Goal: Information Seeking & Learning: Find specific page/section

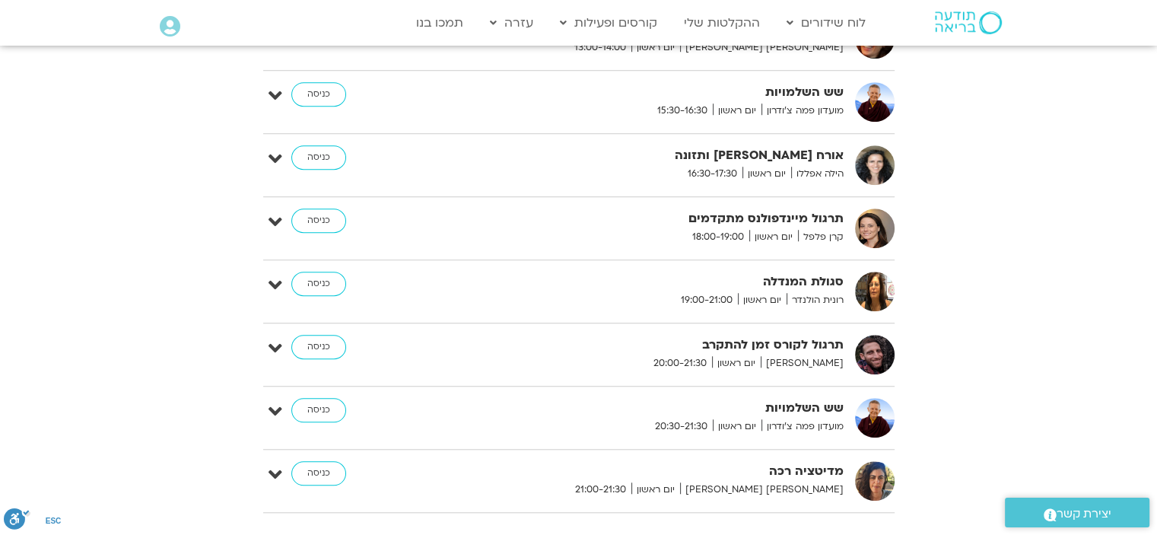
scroll to position [845, 0]
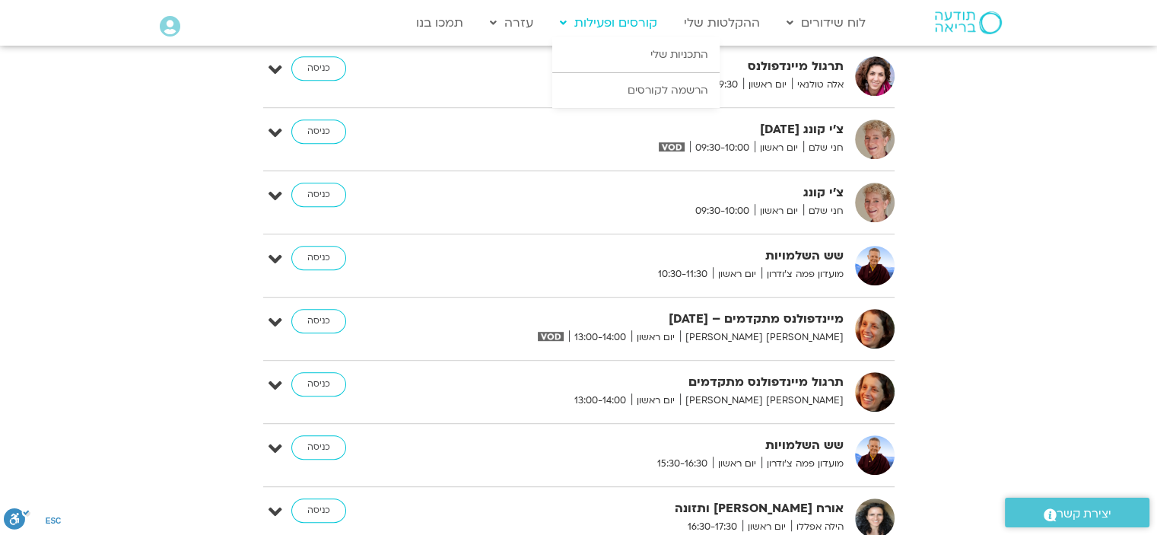
click at [640, 22] on link "קורסים ופעילות" at bounding box center [608, 22] width 113 height 29
click at [660, 84] on link "הרשמה לקורסים" at bounding box center [635, 90] width 167 height 35
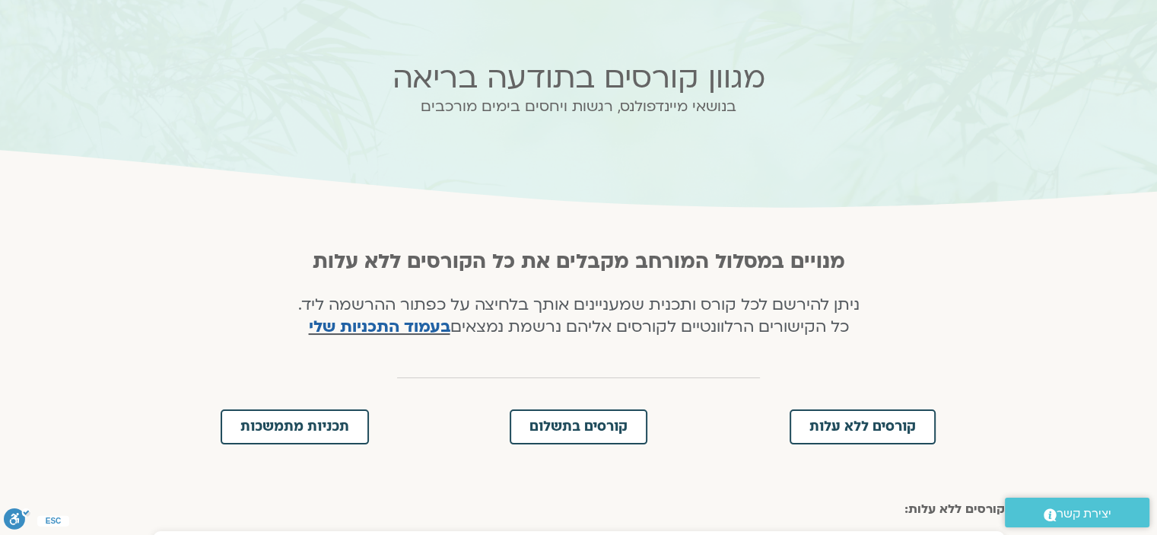
scroll to position [152, 0]
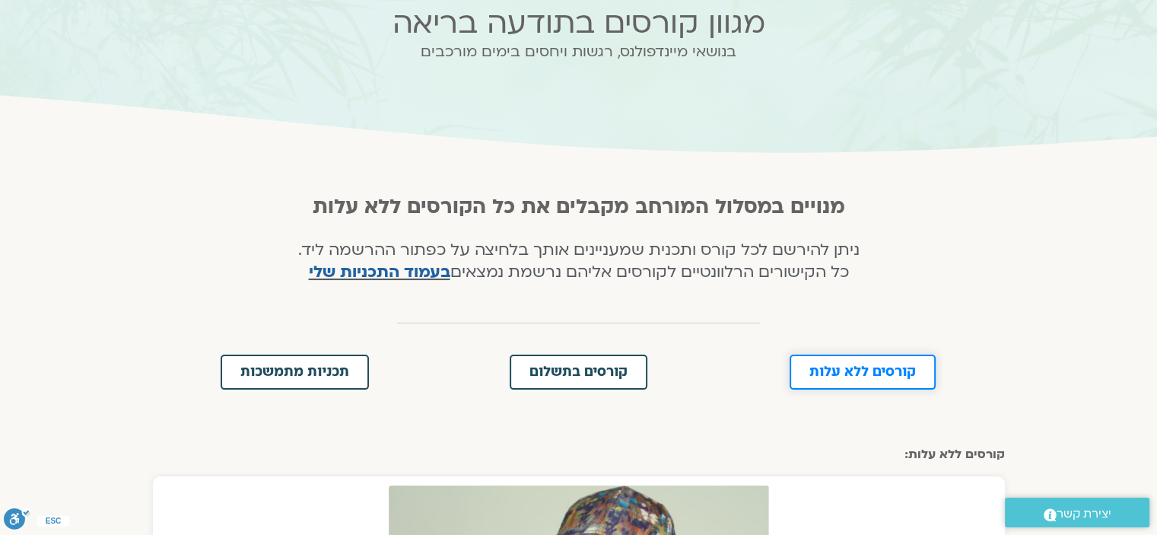
click at [845, 367] on span "קורסים ללא עלות" at bounding box center [863, 372] width 107 height 14
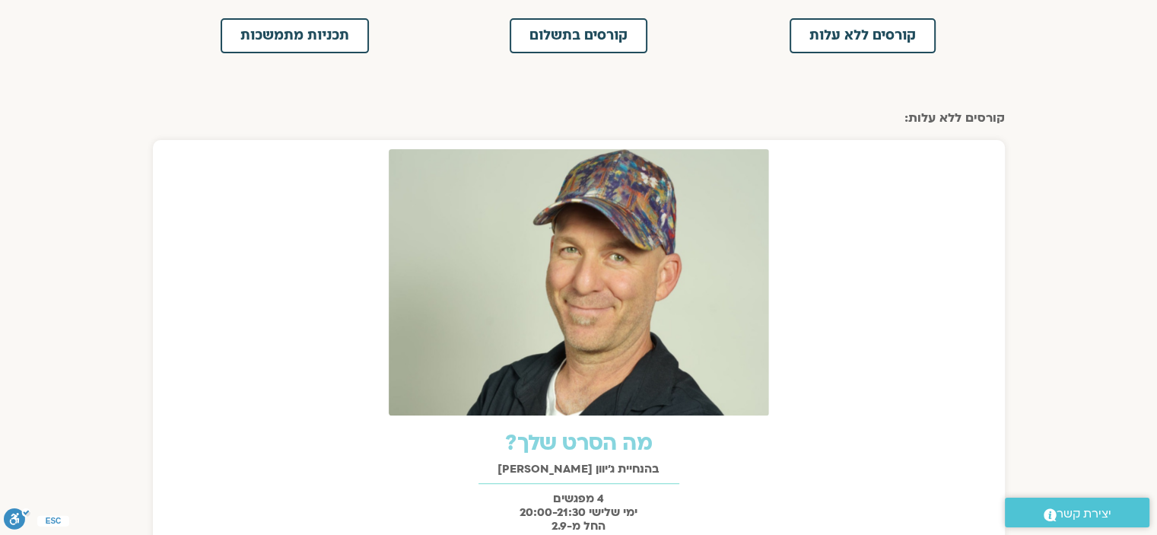
scroll to position [218, 0]
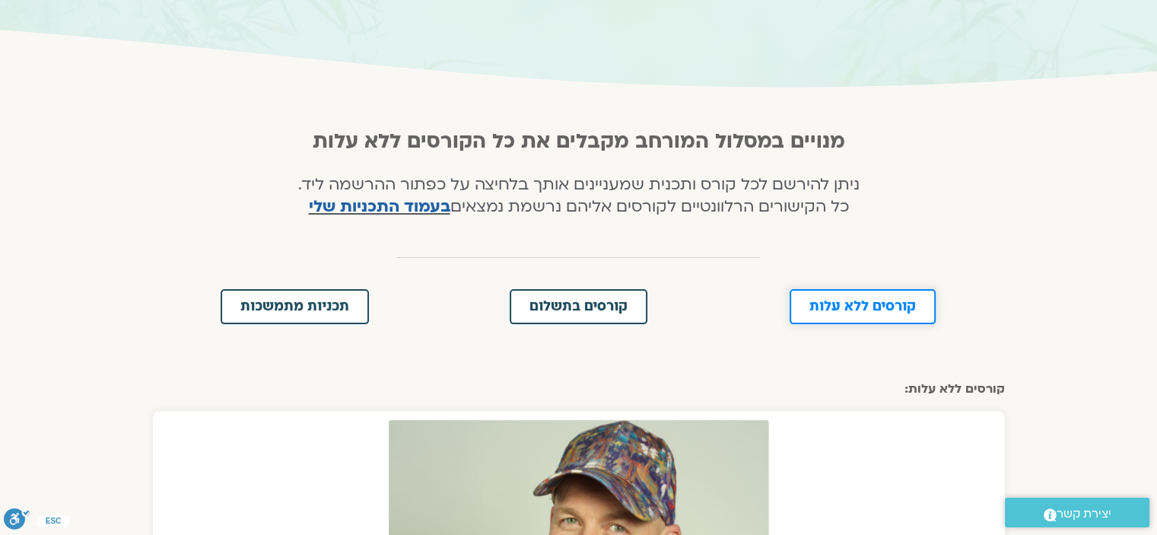
click at [881, 310] on span "קורסים ללא עלות" at bounding box center [863, 307] width 107 height 14
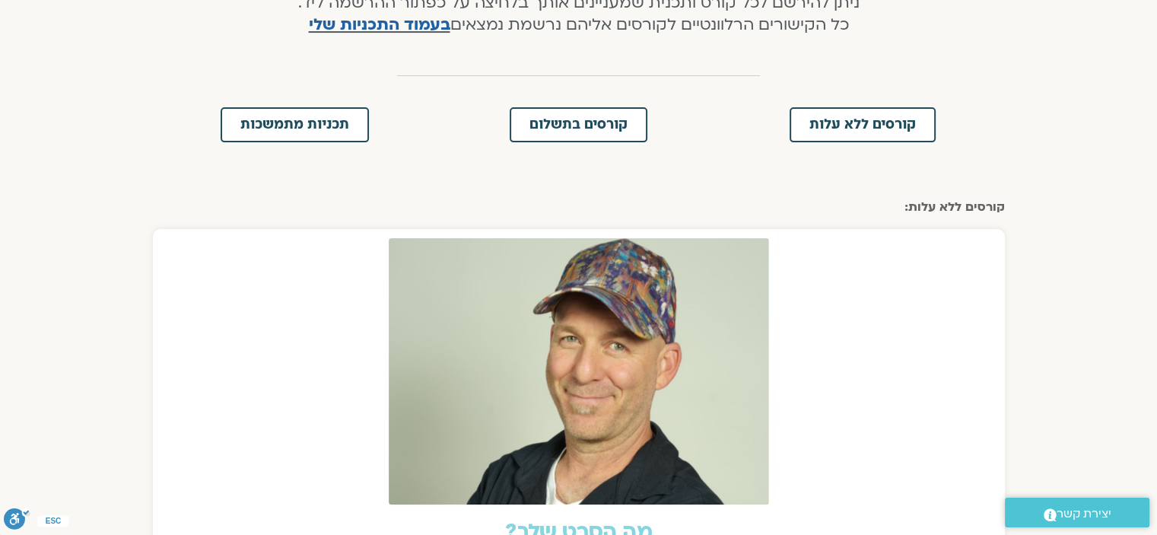
scroll to position [0, 0]
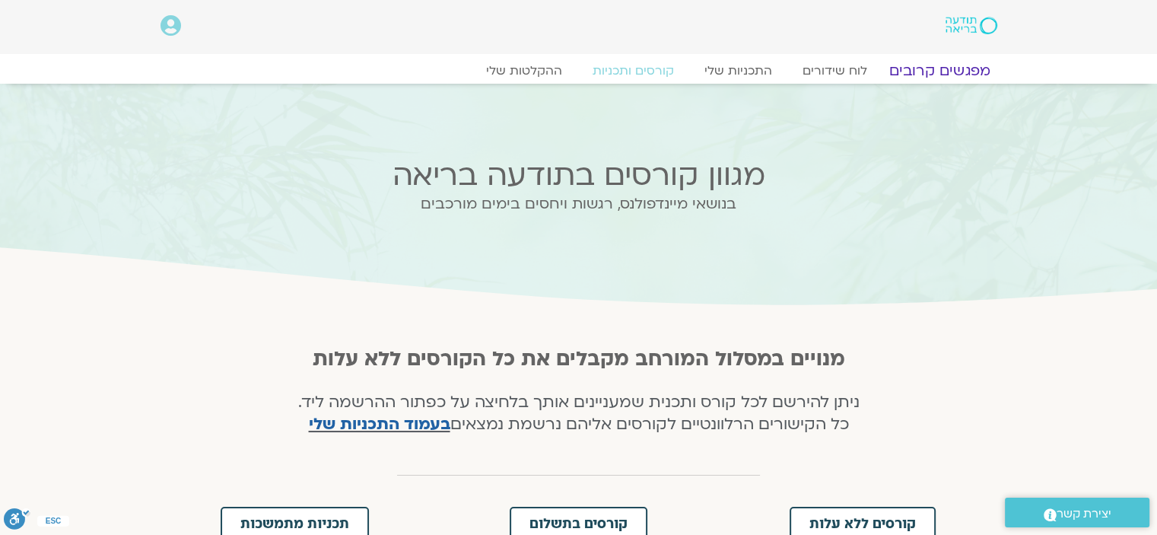
click at [946, 69] on link "מפגשים קרובים" at bounding box center [939, 71] width 138 height 18
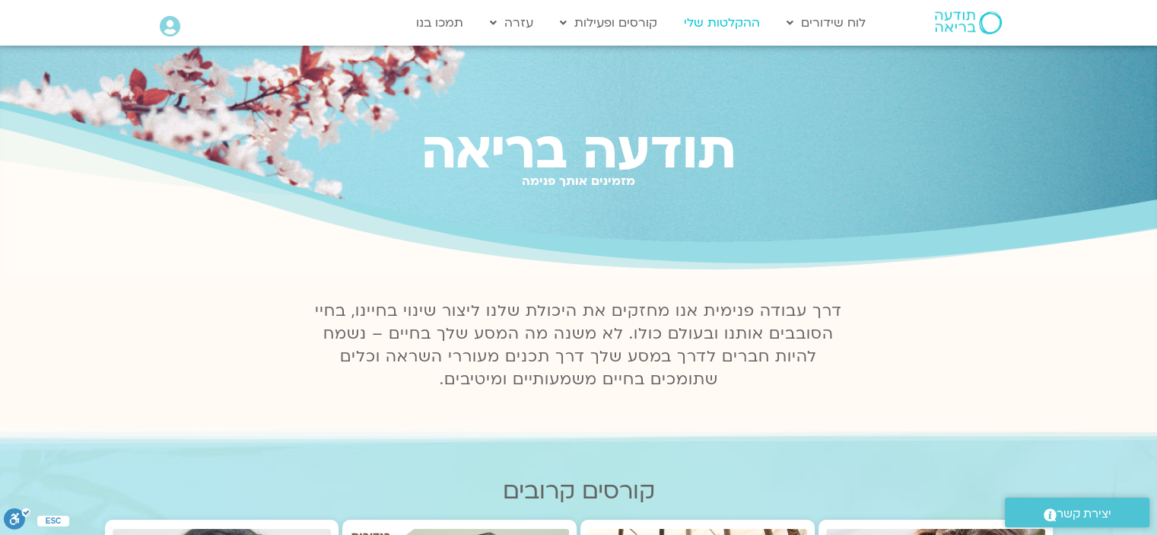
click at [741, 17] on link "ההקלטות שלי" at bounding box center [721, 22] width 91 height 29
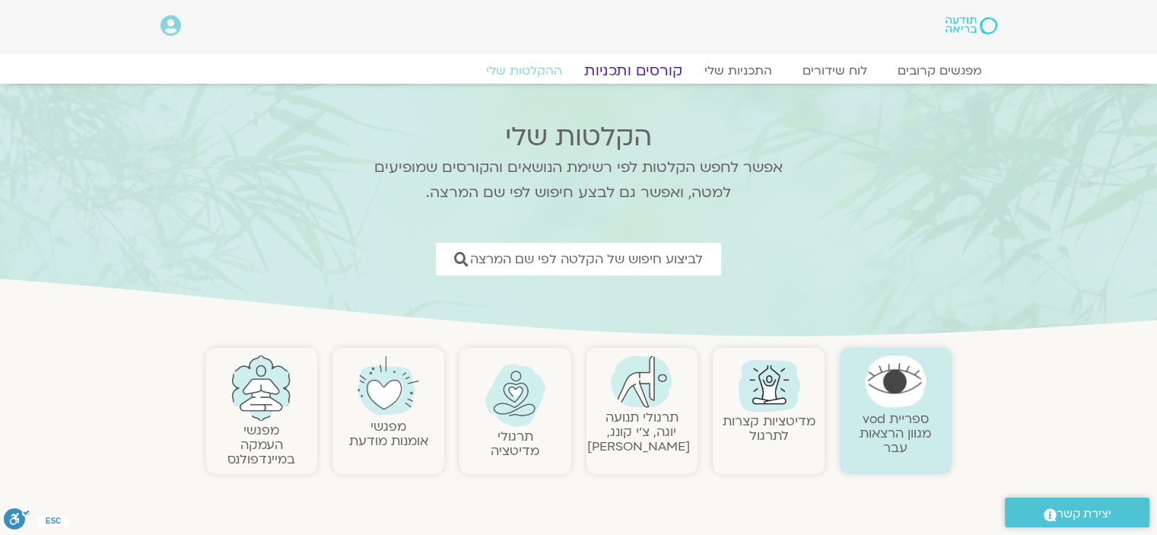
click at [647, 65] on link "קורסים ותכניות" at bounding box center [633, 71] width 134 height 18
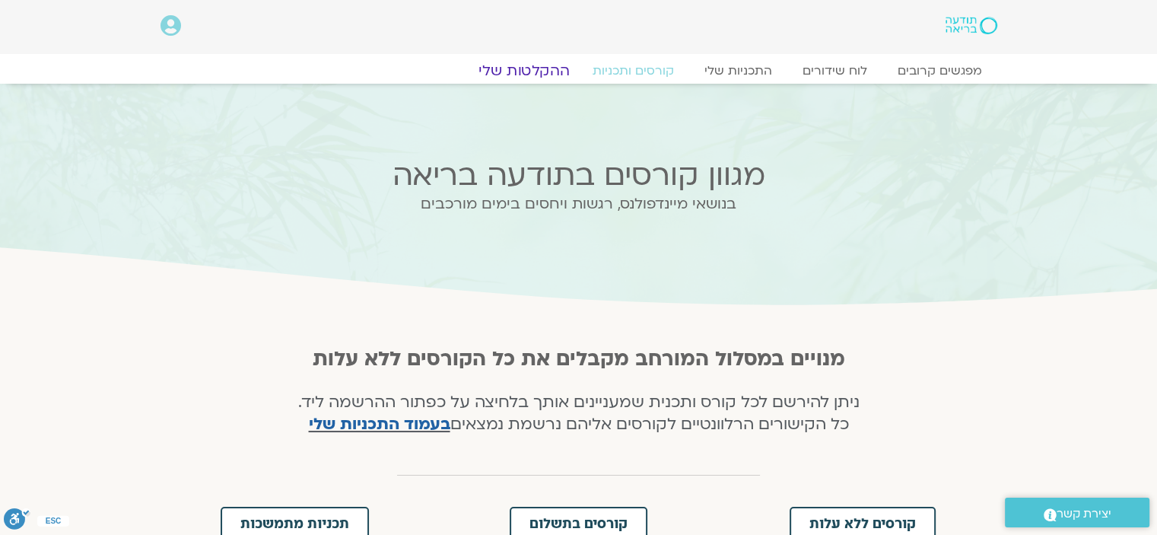
click at [554, 66] on link "ההקלטות שלי" at bounding box center [524, 71] width 128 height 18
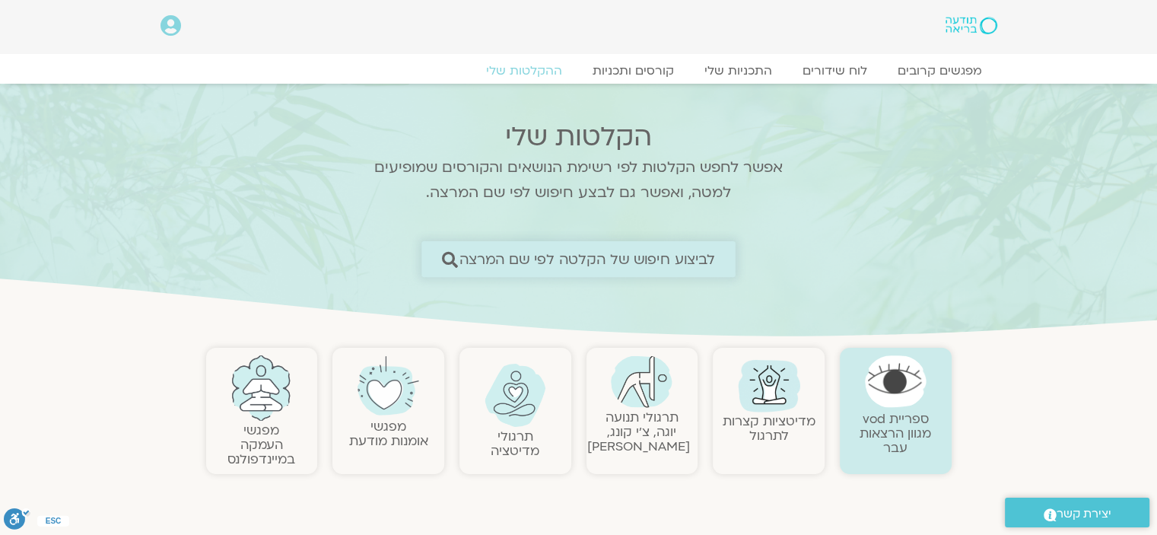
click at [674, 257] on span "לביצוע חיפוש של הקלטה לפי שם המרצה" at bounding box center [588, 259] width 256 height 16
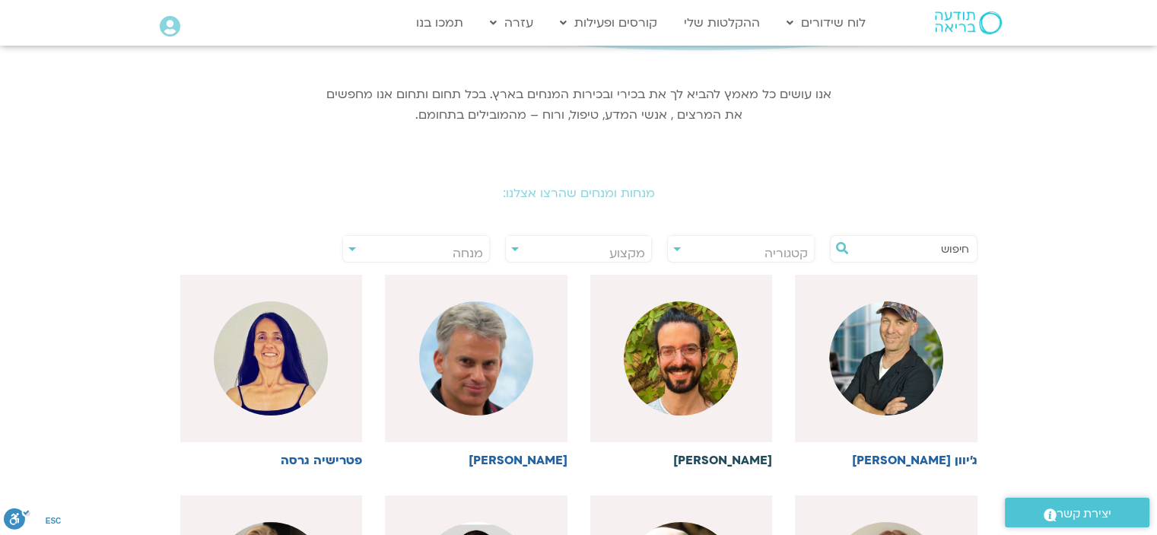
scroll to position [228, 0]
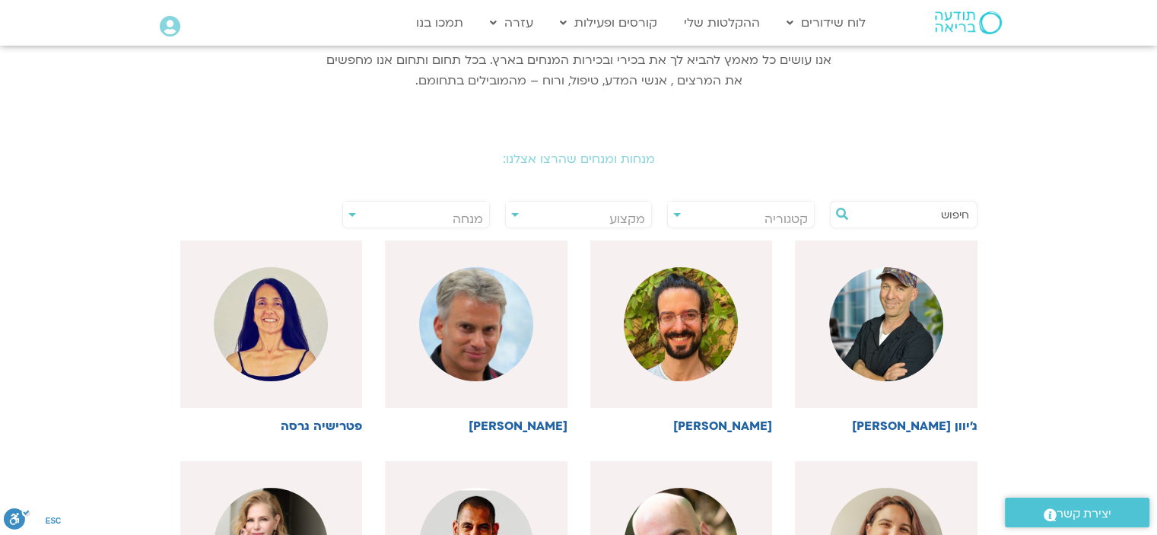
click at [674, 212] on div "**********" at bounding box center [741, 214] width 148 height 27
click at [676, 212] on span "קטגוריה" at bounding box center [741, 219] width 146 height 35
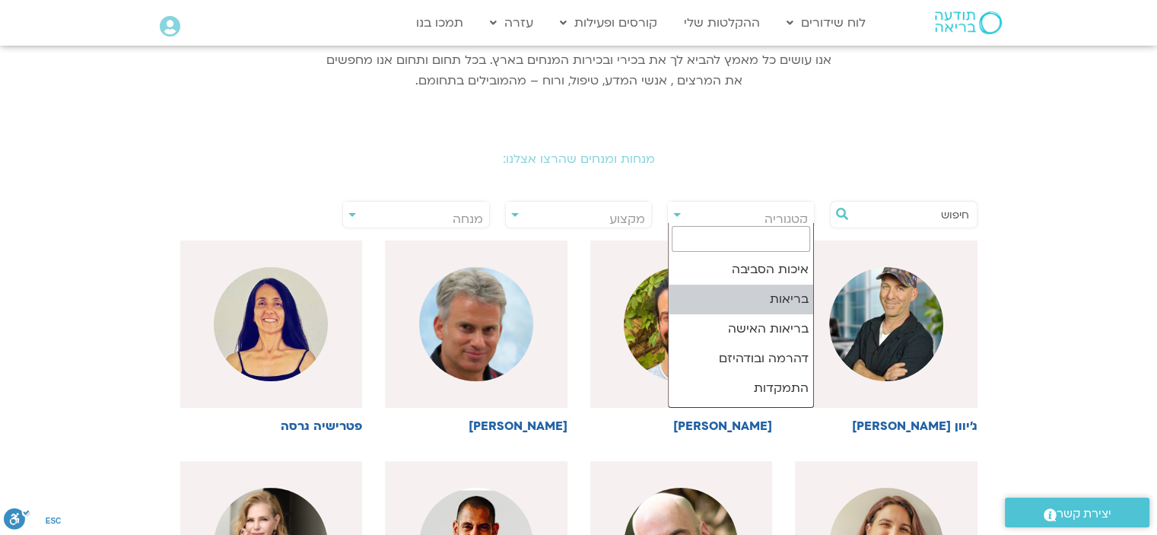
select select "***"
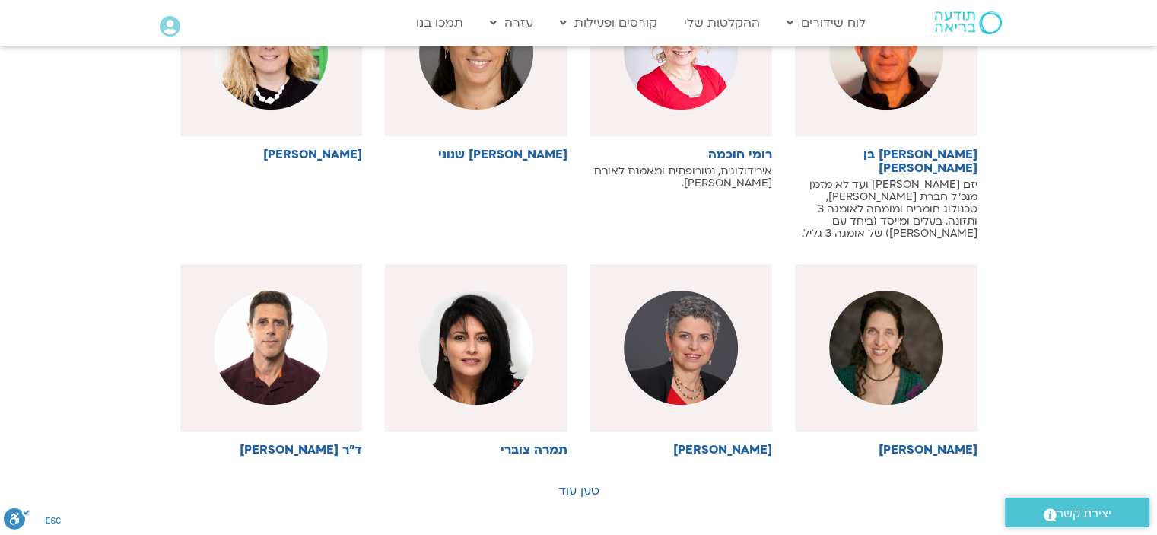
scroll to position [761, 0]
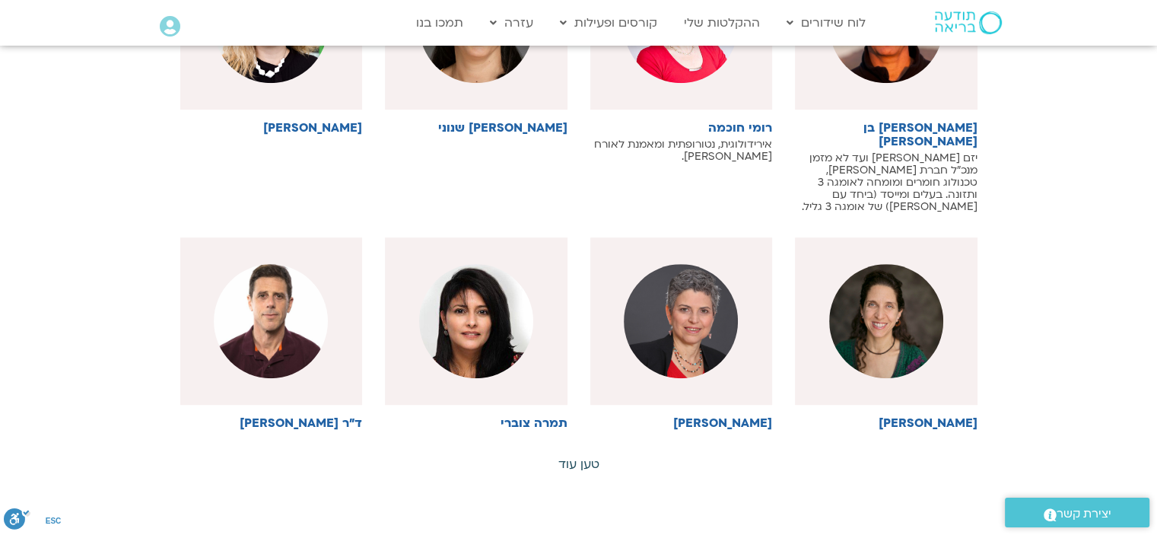
click at [584, 456] on link "טען עוד" at bounding box center [578, 464] width 41 height 17
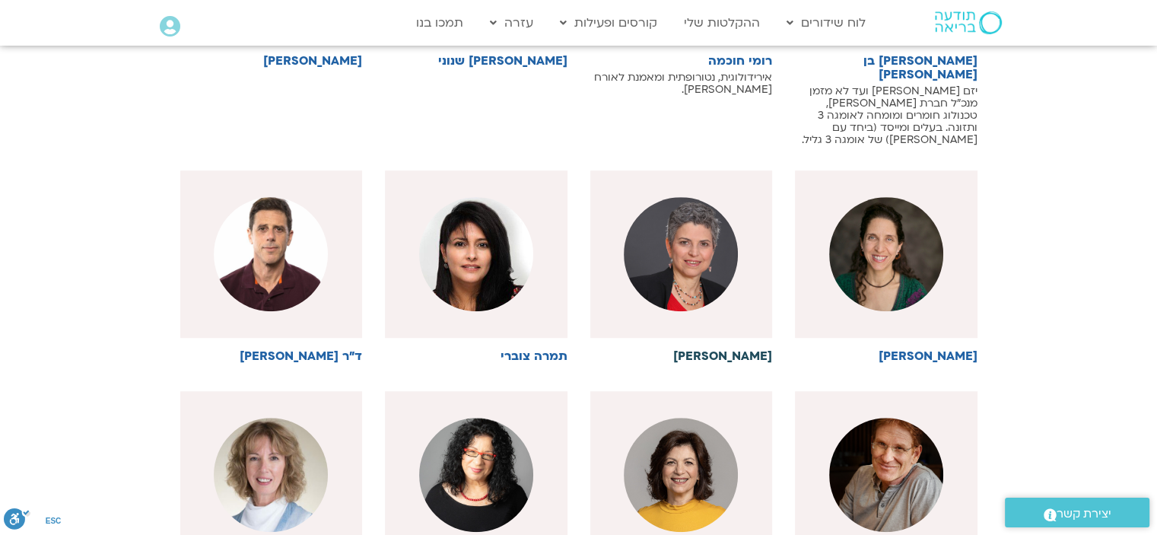
scroll to position [1065, 0]
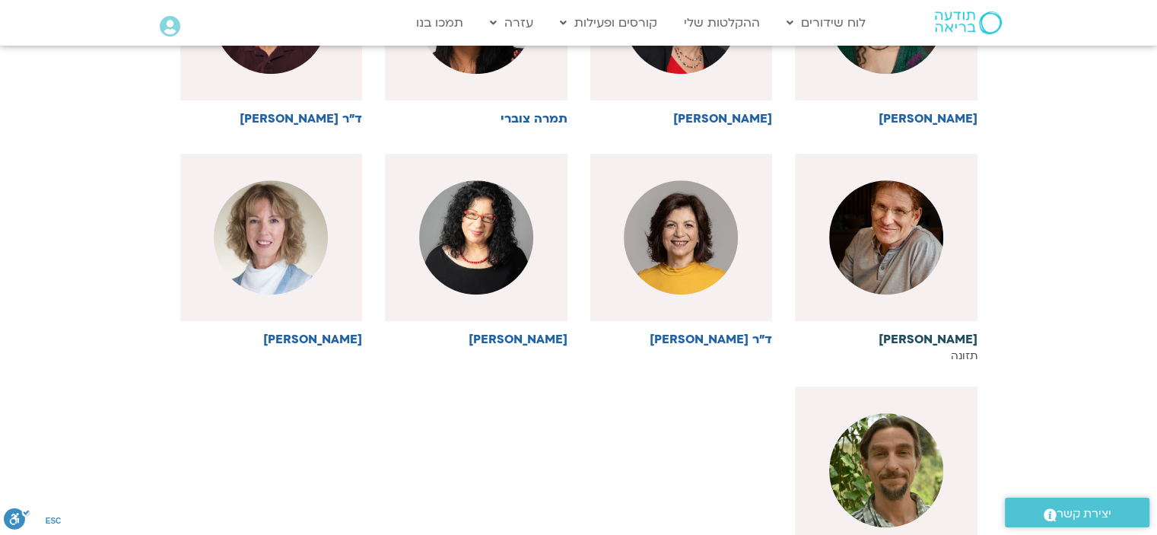
click at [951, 332] on h6 "[PERSON_NAME]" at bounding box center [886, 339] width 183 height 14
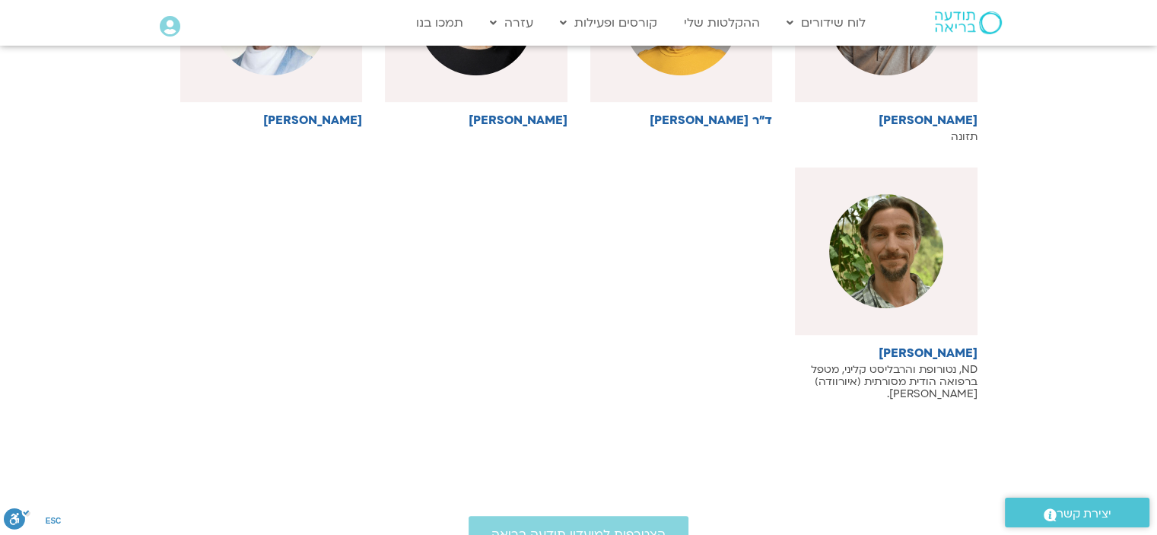
scroll to position [1293, 0]
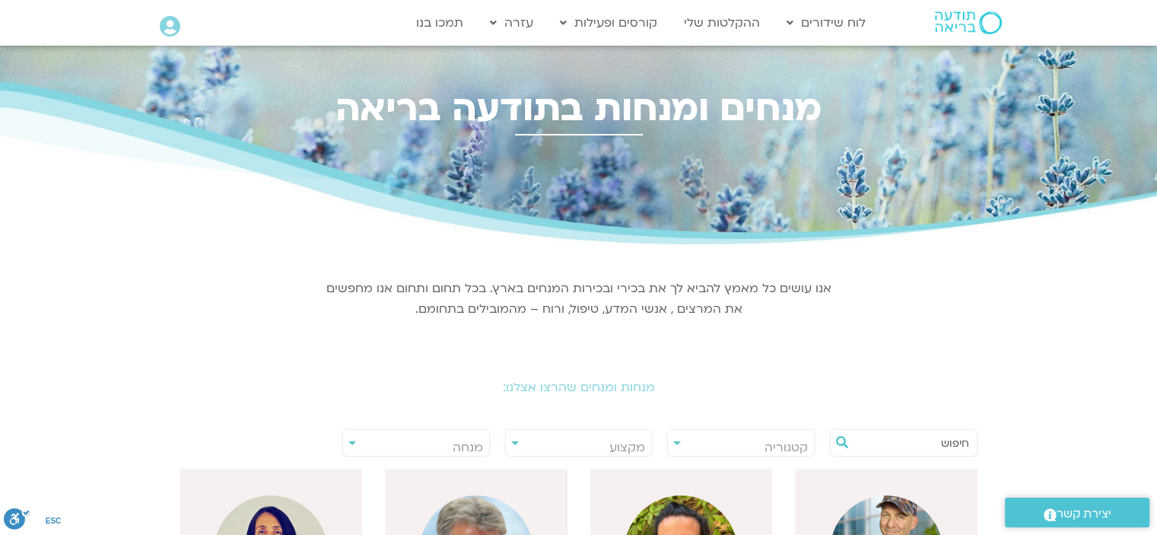
click at [679, 441] on div "**********" at bounding box center [741, 442] width 148 height 27
click at [671, 441] on span "קטגוריה" at bounding box center [741, 447] width 146 height 35
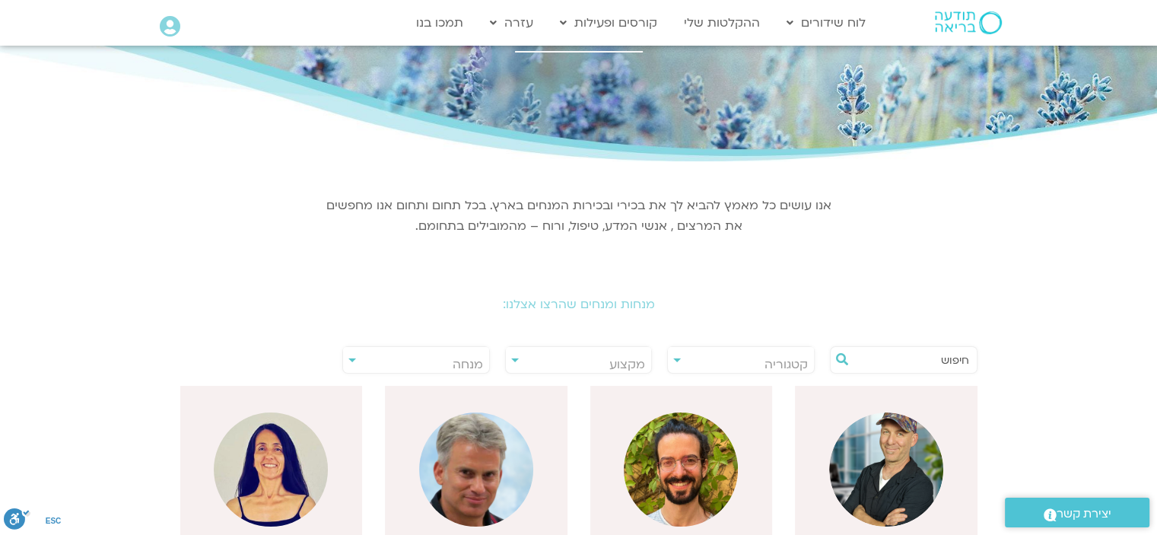
scroll to position [304, 0]
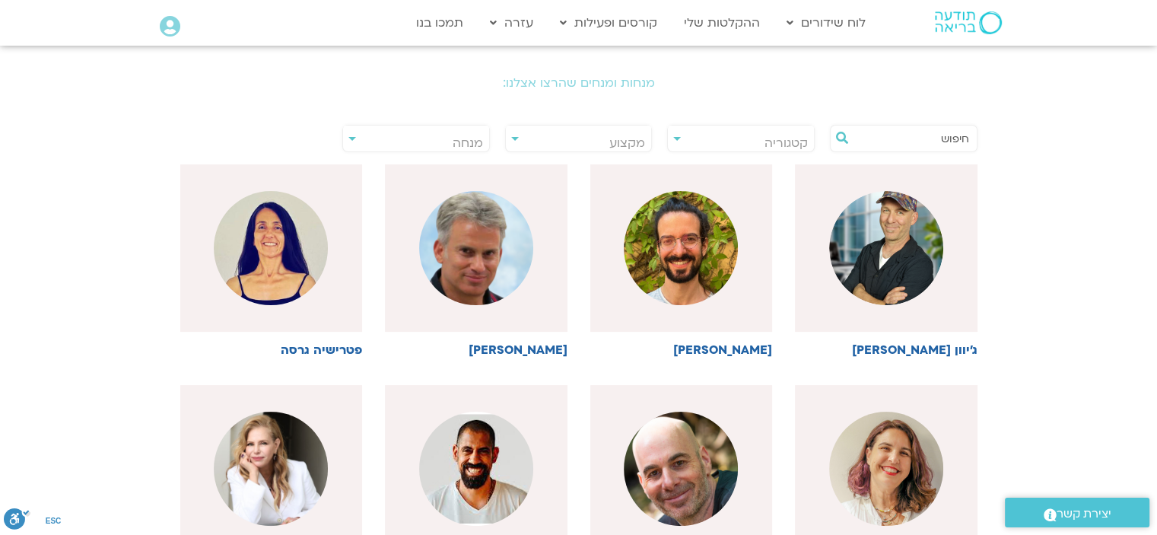
click at [351, 136] on div "**********" at bounding box center [416, 138] width 148 height 27
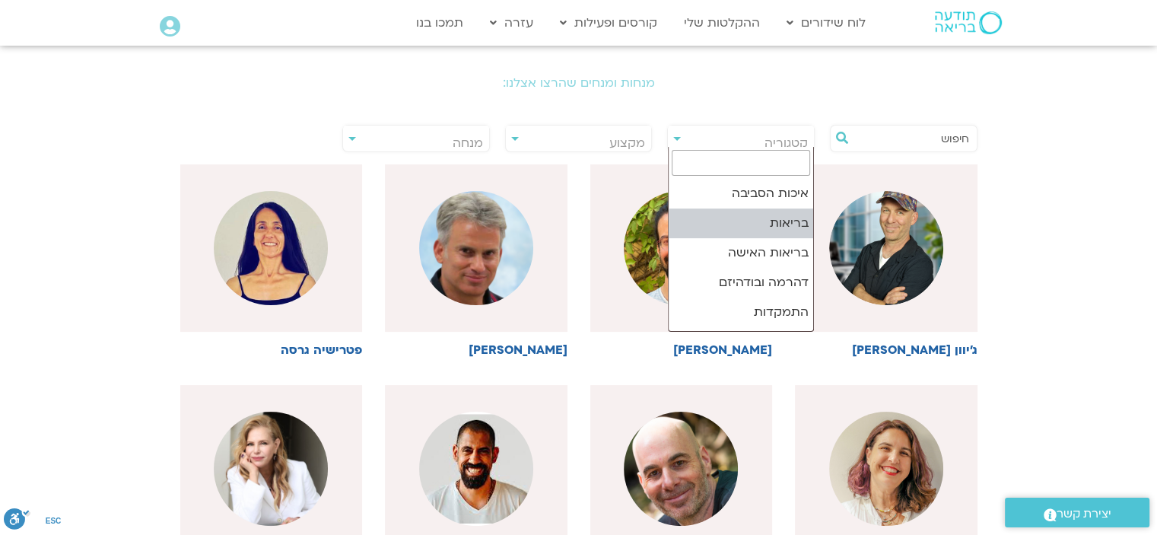
click at [673, 136] on span "קטגוריה" at bounding box center [741, 143] width 146 height 35
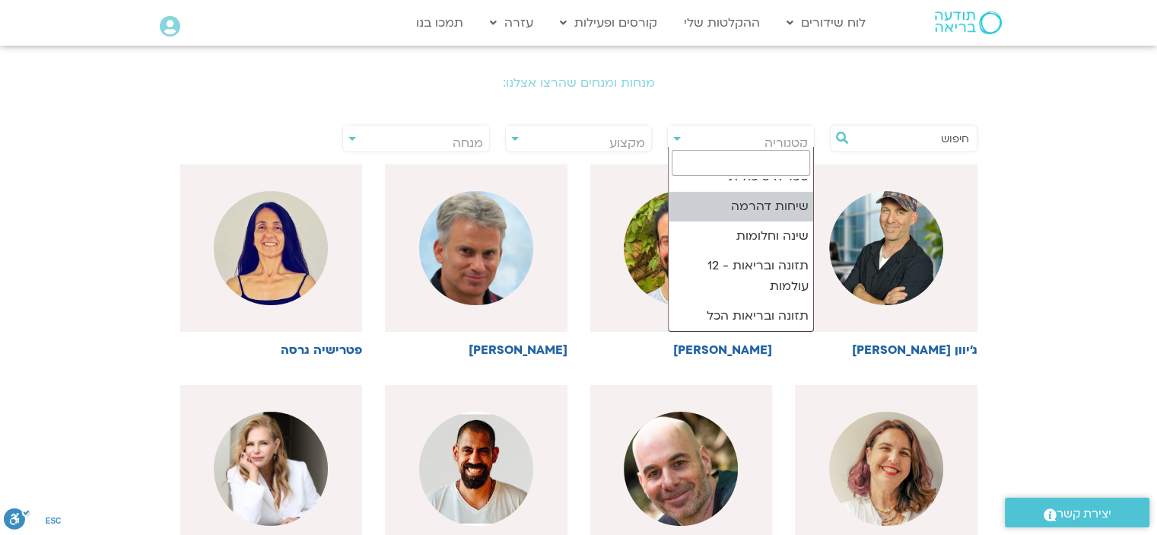
scroll to position [325, 0]
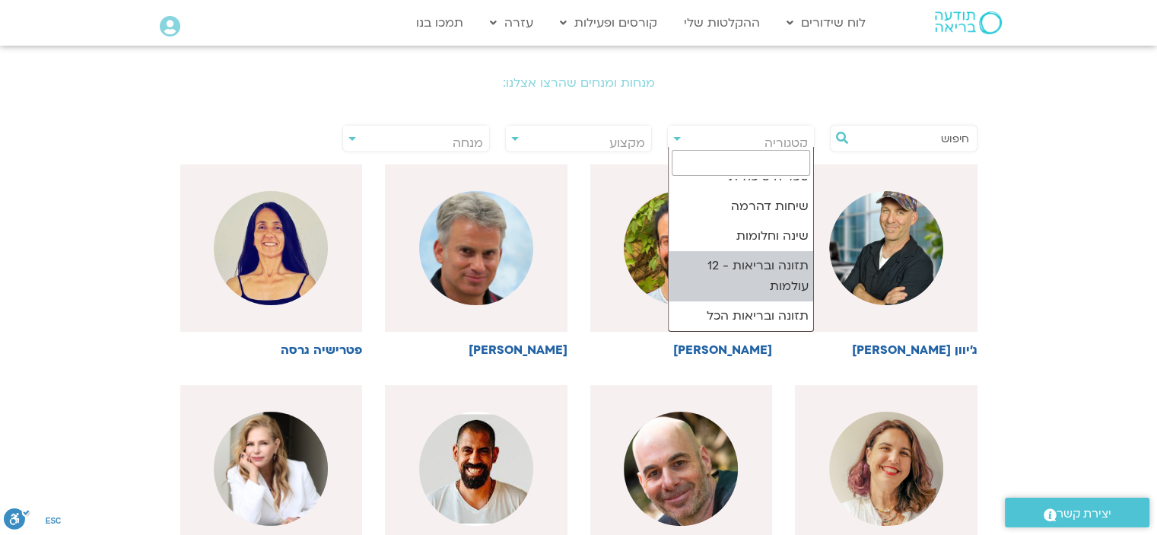
select select "**"
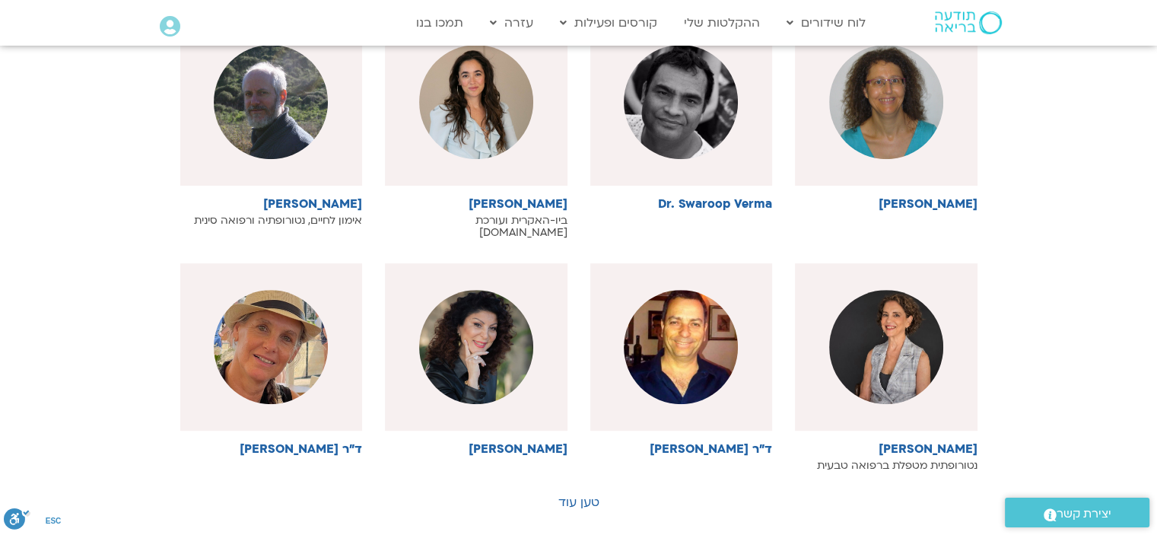
scroll to position [761, 0]
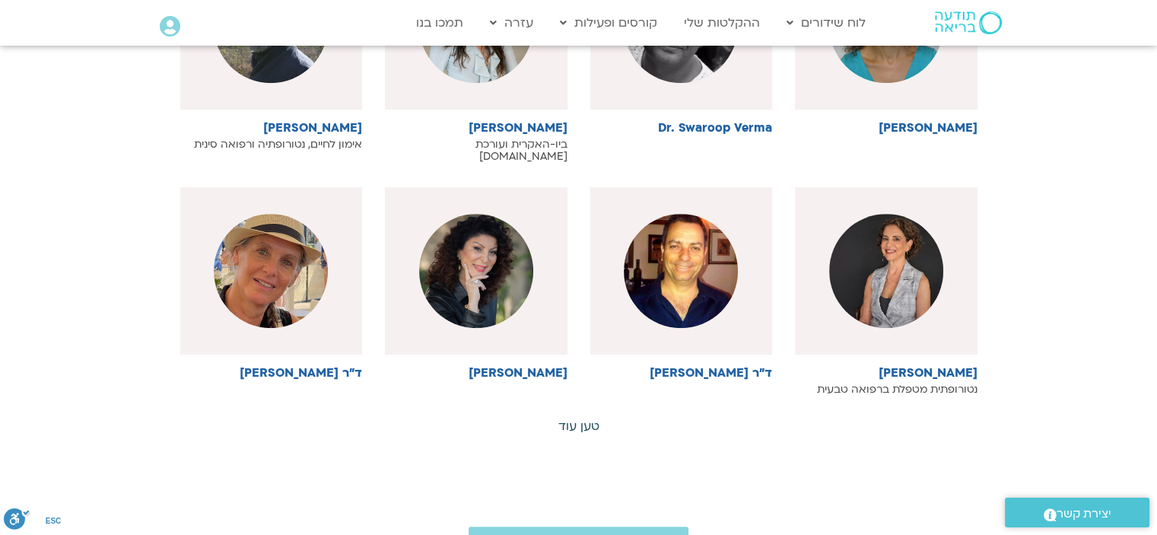
click at [580, 418] on link "טען עוד" at bounding box center [578, 426] width 41 height 17
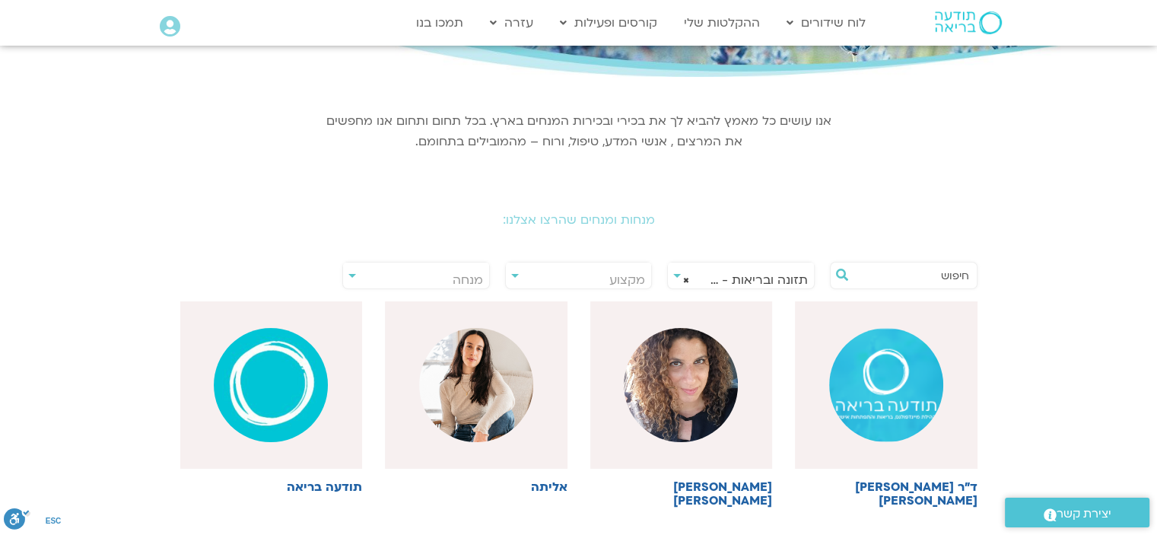
scroll to position [0, 0]
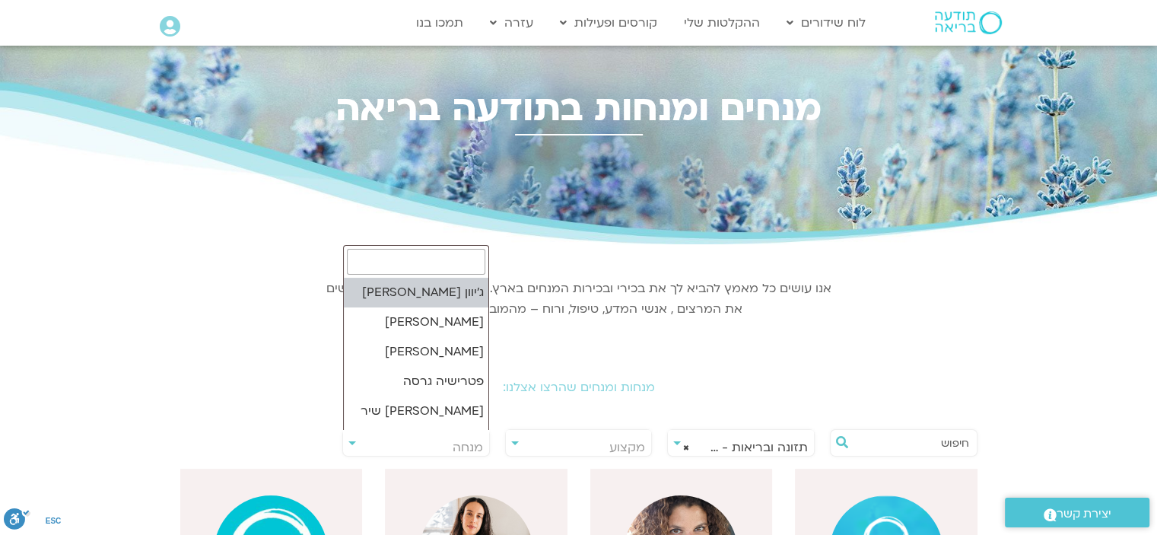
click at [351, 439] on span "מנחה" at bounding box center [416, 447] width 146 height 35
click at [453, 264] on input "search" at bounding box center [416, 262] width 138 height 26
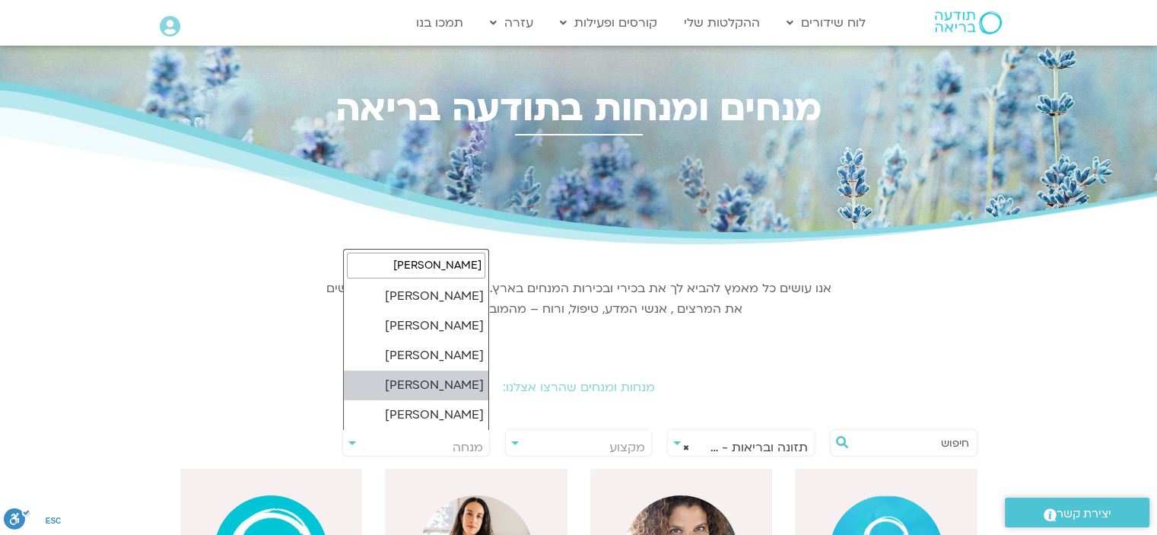
type input "[PERSON_NAME]"
select select "****"
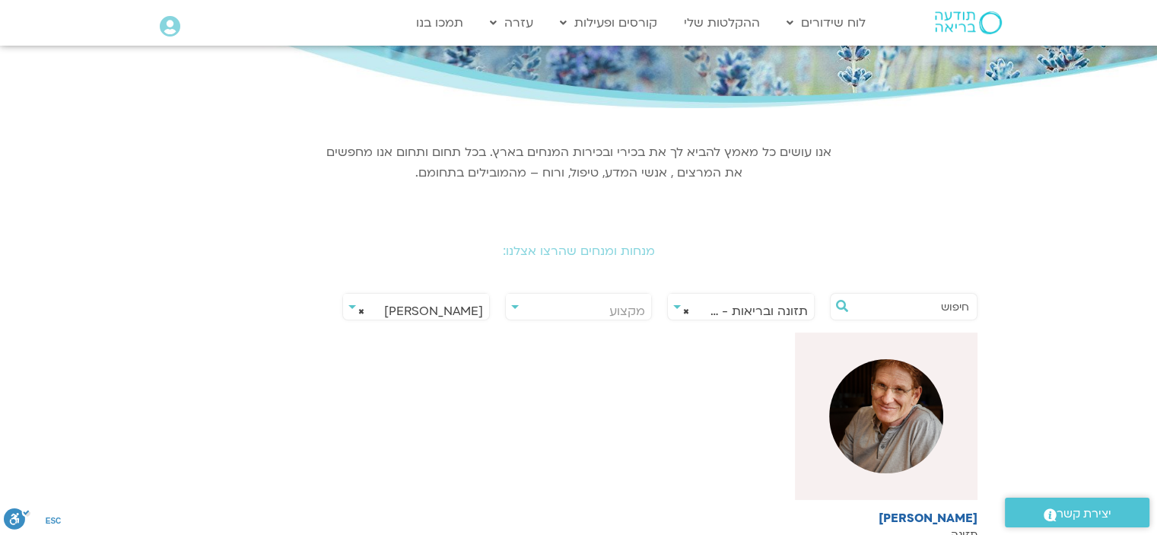
scroll to position [304, 0]
